Goal: Task Accomplishment & Management: Manage account settings

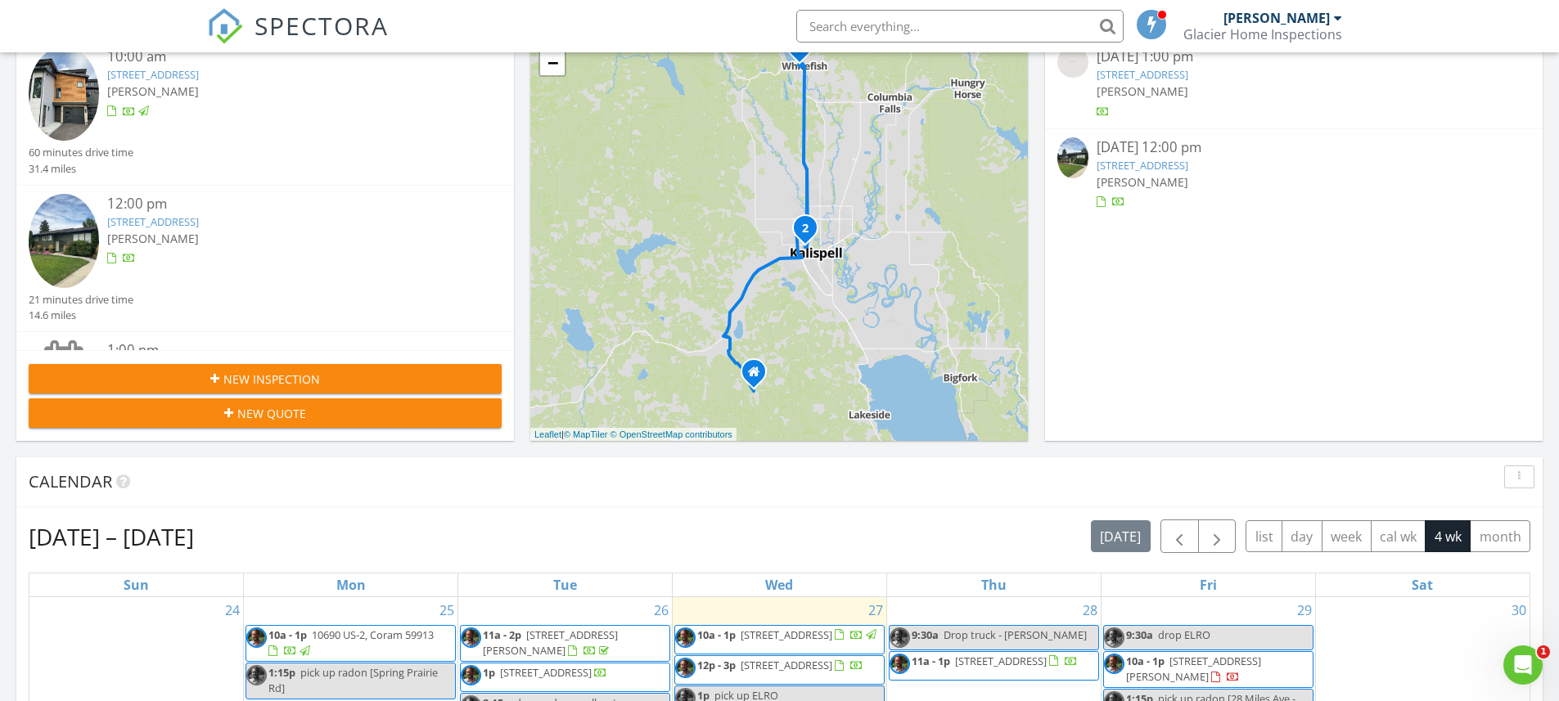
scroll to position [559, 0]
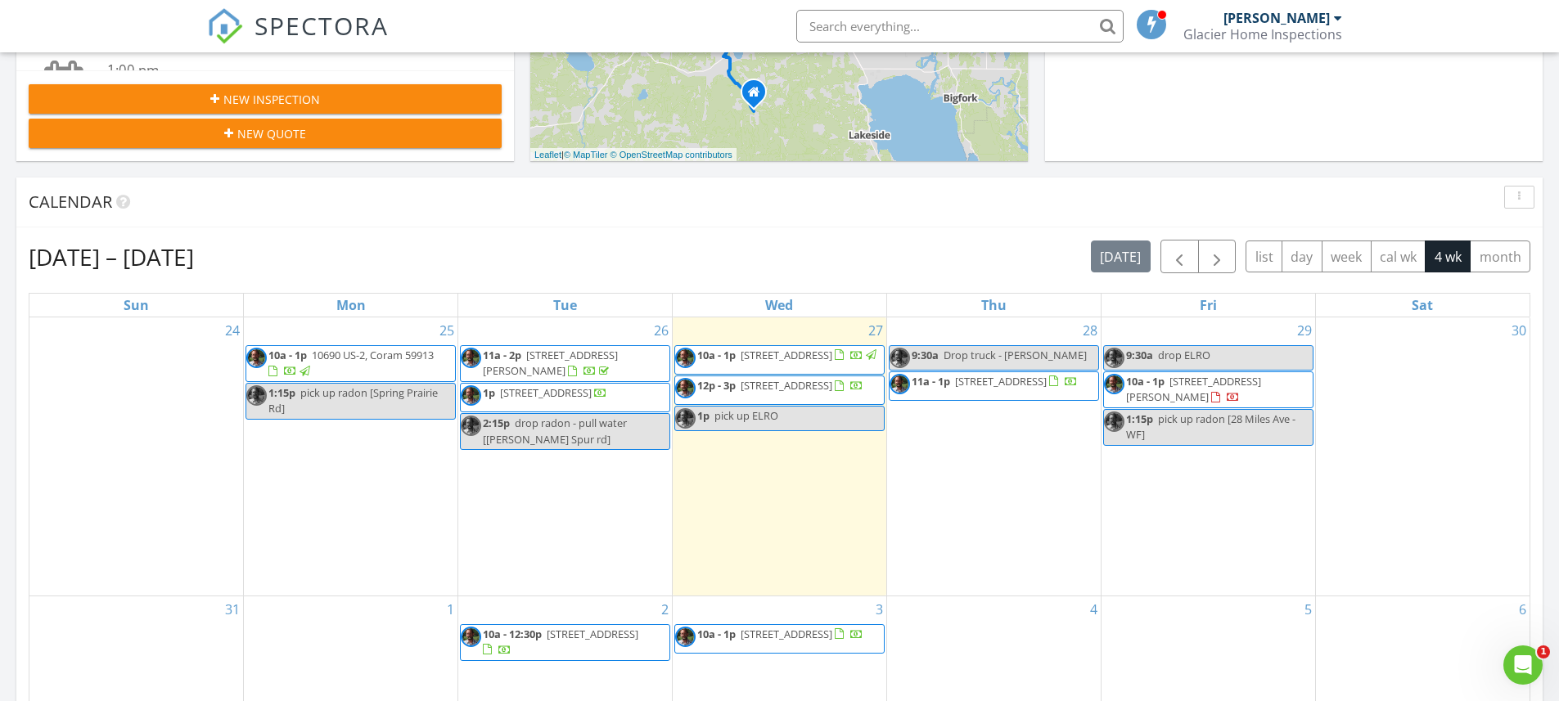
click at [771, 393] on span "[STREET_ADDRESS]" at bounding box center [786, 385] width 92 height 15
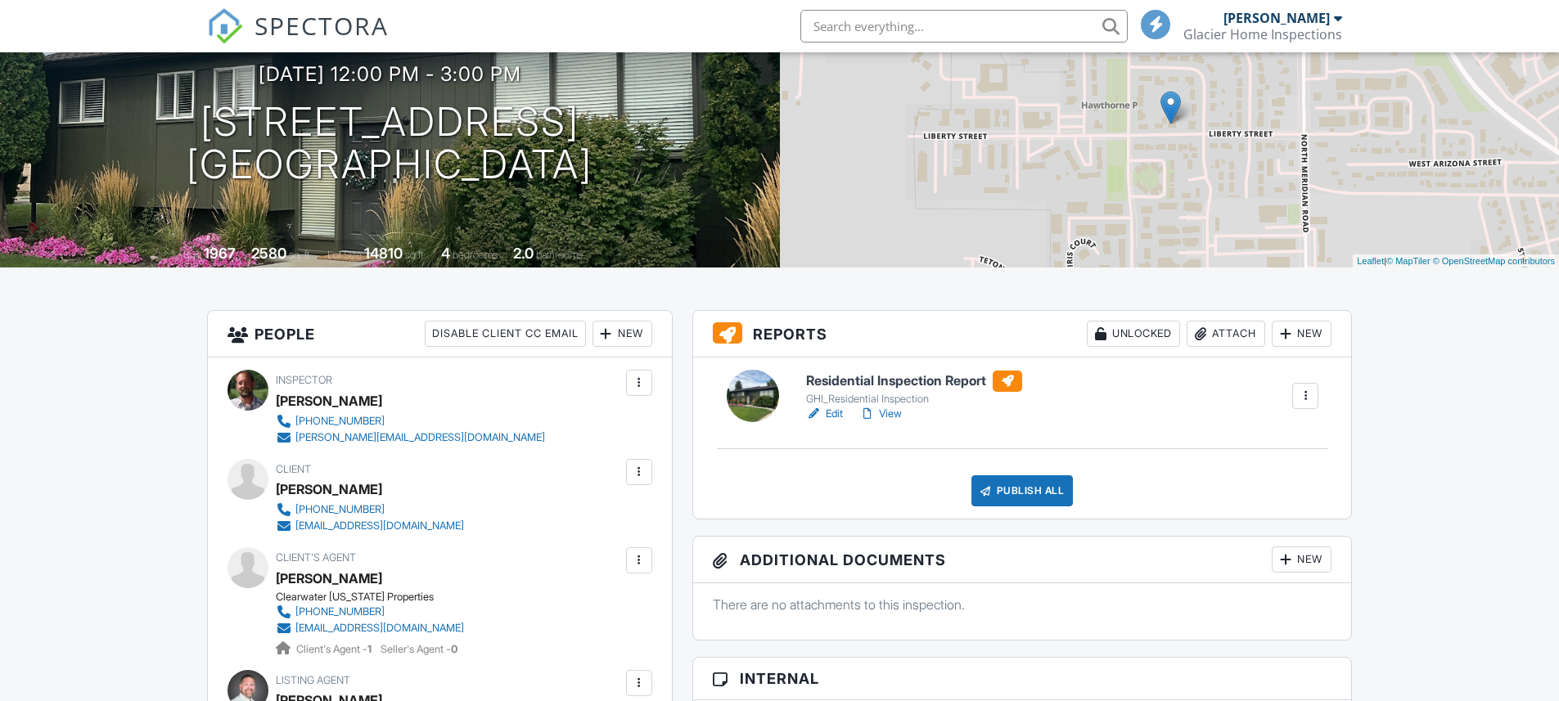
scroll to position [186, 0]
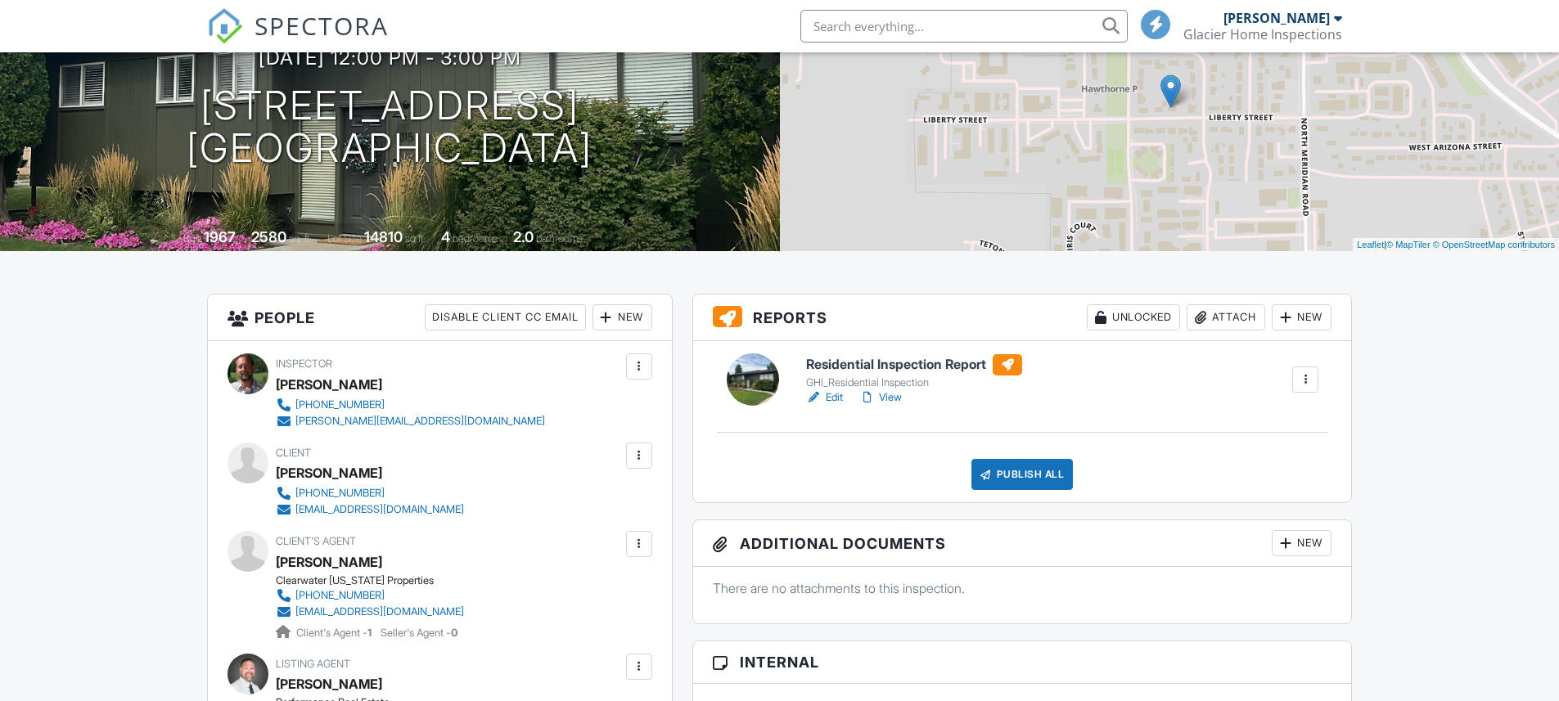
click at [892, 406] on link "View" at bounding box center [880, 397] width 43 height 16
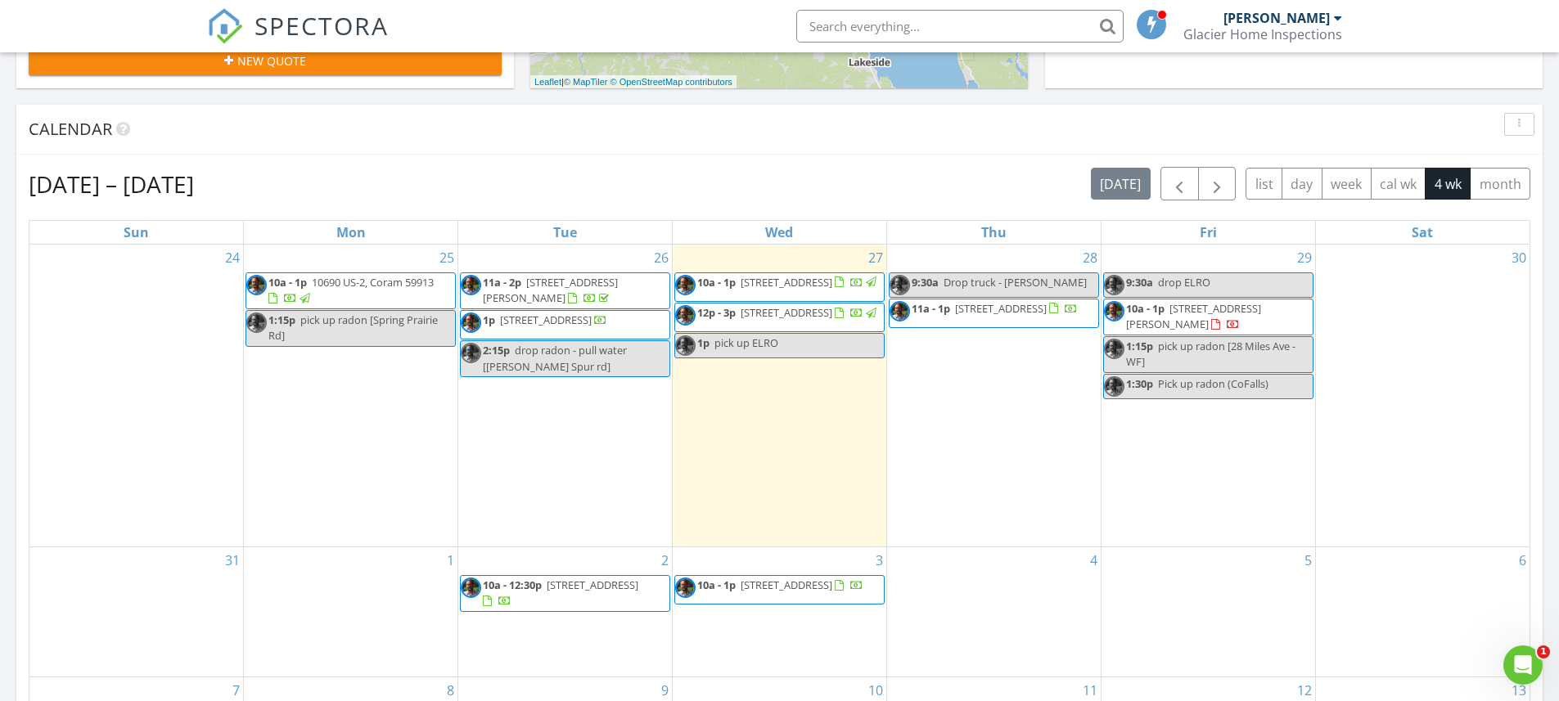
scroll to position [633, 0]
